Goal: Task Accomplishment & Management: Use online tool/utility

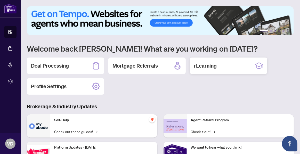
click at [202, 64] on h2 "rLearning" at bounding box center [205, 65] width 23 height 7
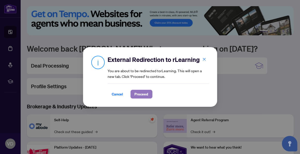
click at [143, 95] on span "Proceed" at bounding box center [142, 94] width 14 height 8
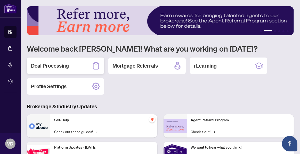
click at [55, 64] on h2 "Deal Processing" at bounding box center [50, 65] width 38 height 7
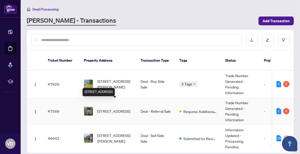
click at [110, 108] on span "[STREET_ADDRESS]" at bounding box center [113, 111] width 33 height 6
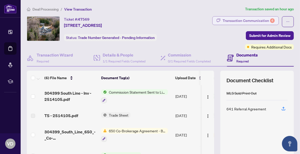
click at [243, 22] on div "Transaction Communication 4" at bounding box center [249, 21] width 52 height 8
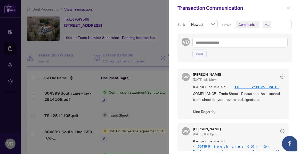
click at [289, 9] on icon "close" at bounding box center [289, 8] width 4 height 4
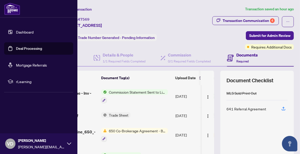
click at [16, 31] on link "Dashboard" at bounding box center [25, 32] width 18 height 5
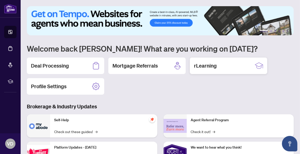
click at [207, 66] on h2 "rLearning" at bounding box center [205, 65] width 23 height 7
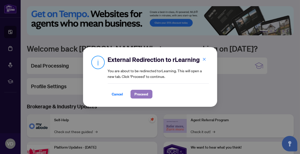
click at [144, 94] on span "Proceed" at bounding box center [142, 94] width 14 height 8
